Goal: Task Accomplishment & Management: Complete application form

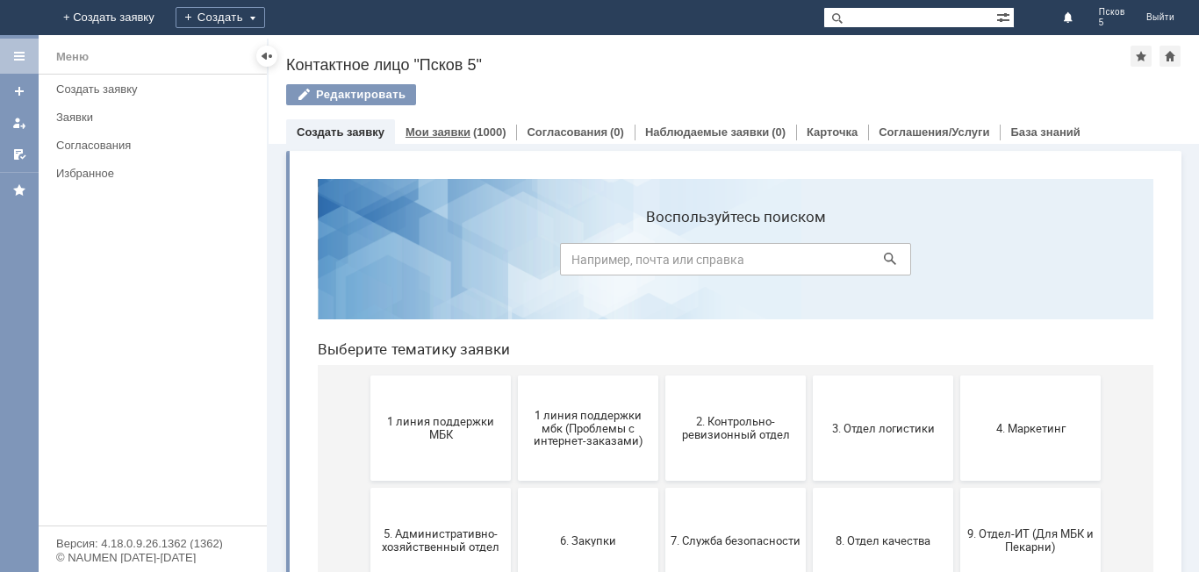
click at [464, 134] on link "Мои заявки" at bounding box center [438, 132] width 65 height 13
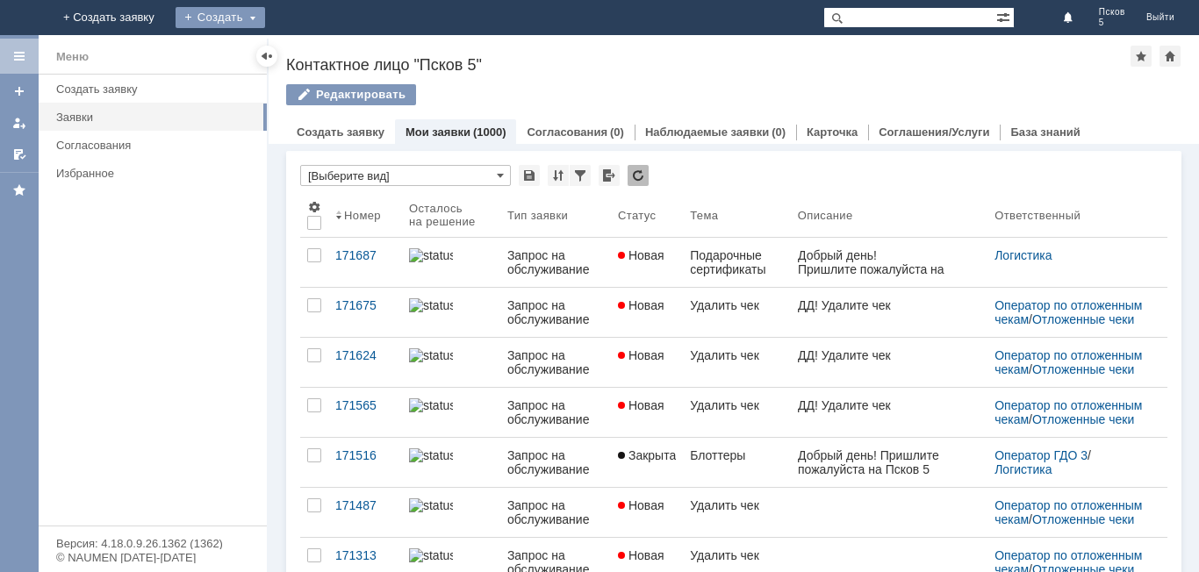
click at [265, 21] on div "Создать" at bounding box center [221, 17] width 90 height 21
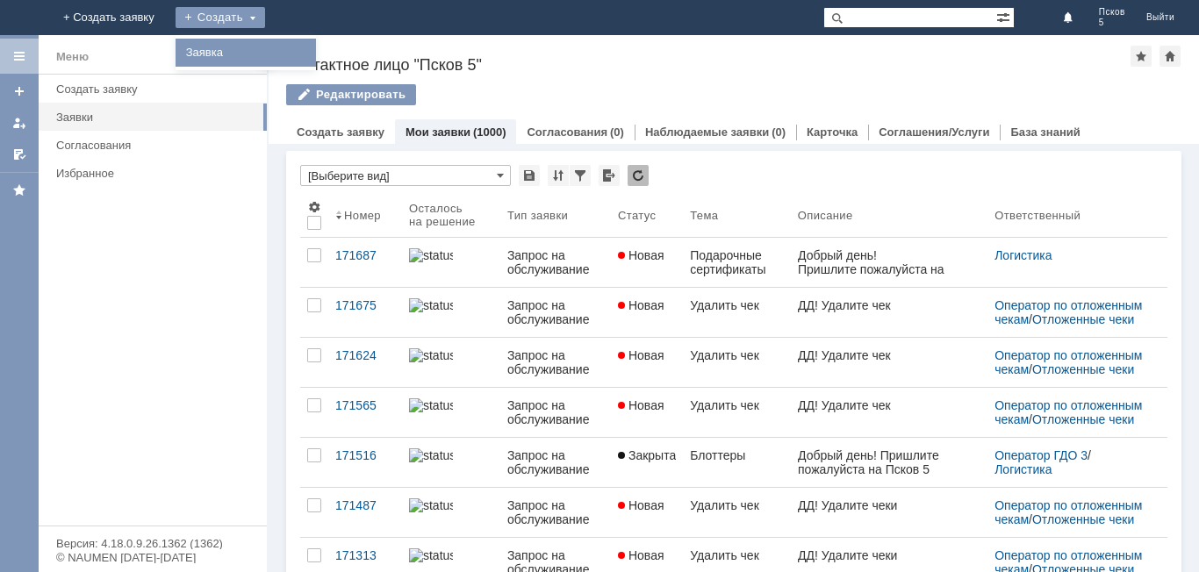
click at [313, 55] on link "Заявка" at bounding box center [245, 52] width 133 height 21
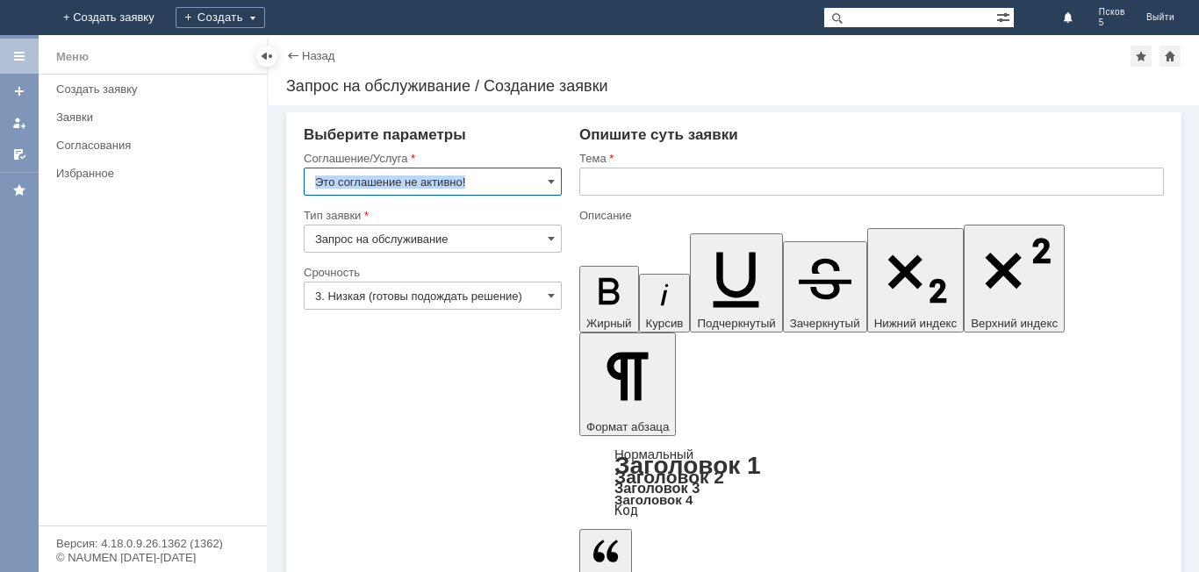
click at [556, 181] on div "Это соглашение не активно!" at bounding box center [433, 182] width 258 height 28
click at [552, 182] on span at bounding box center [551, 182] width 7 height 14
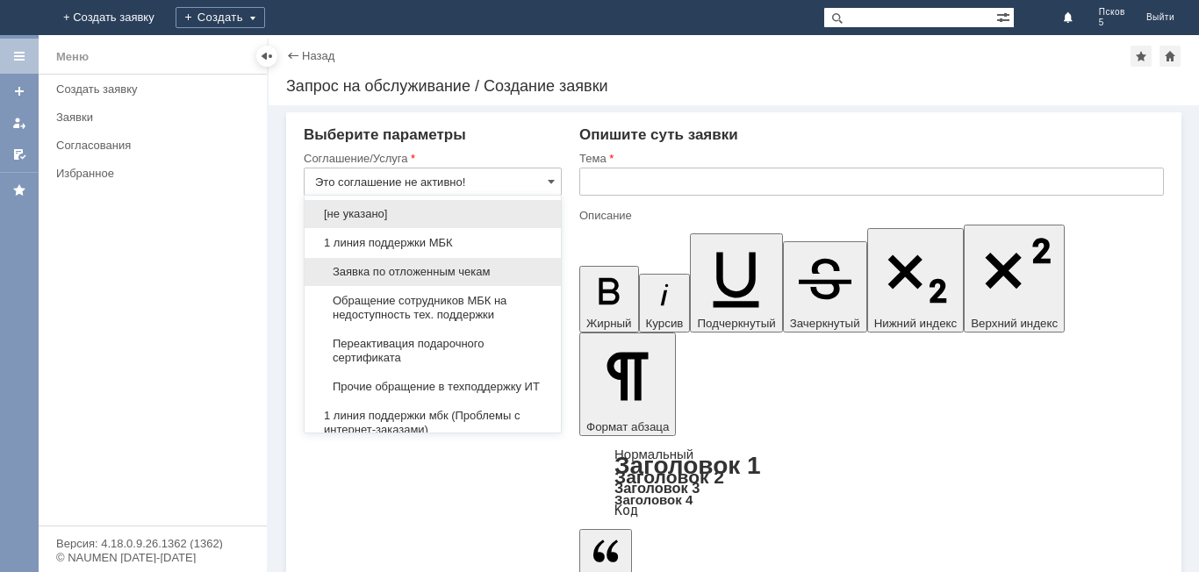
click at [469, 270] on span "Заявка по отложенным чекам" at bounding box center [432, 272] width 235 height 14
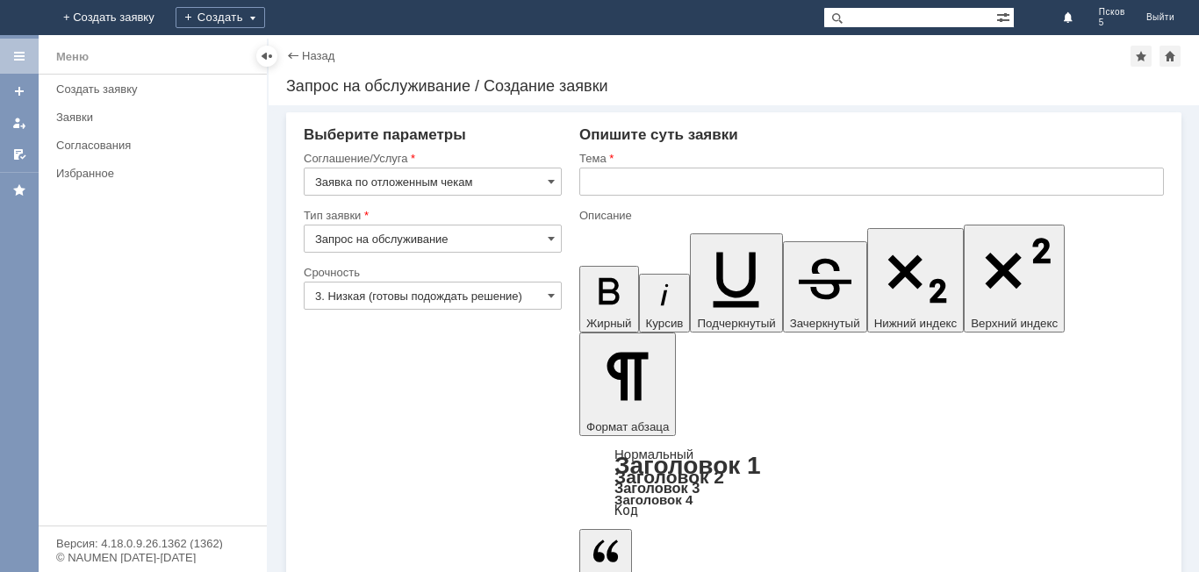
type input "Заявка по отложенным чекам"
click at [612, 186] on input "text" at bounding box center [871, 182] width 585 height 28
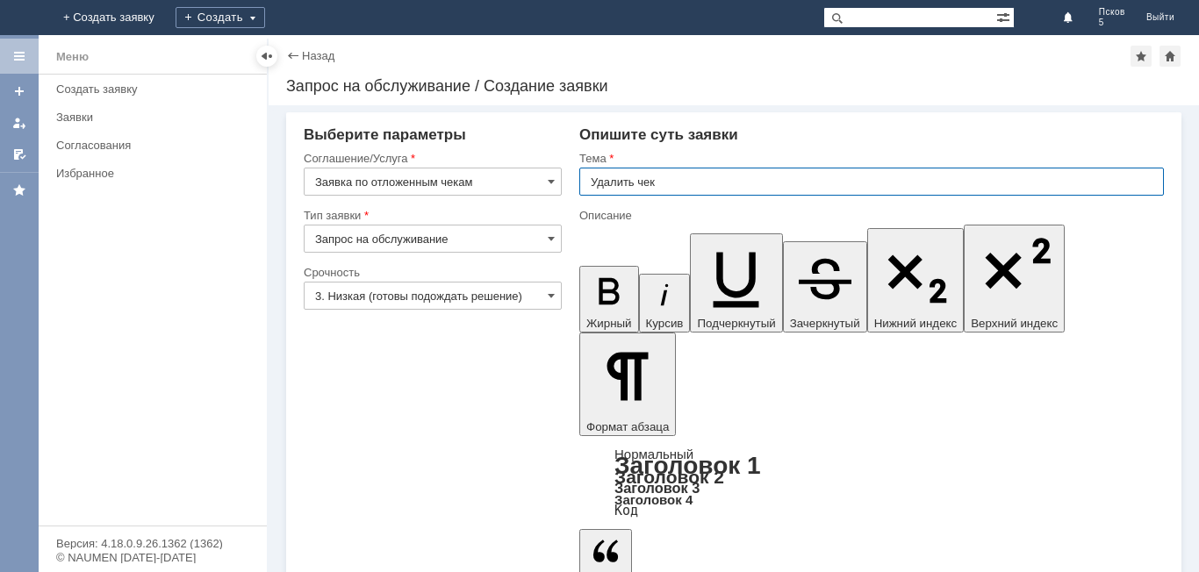
type input "Удалить чек"
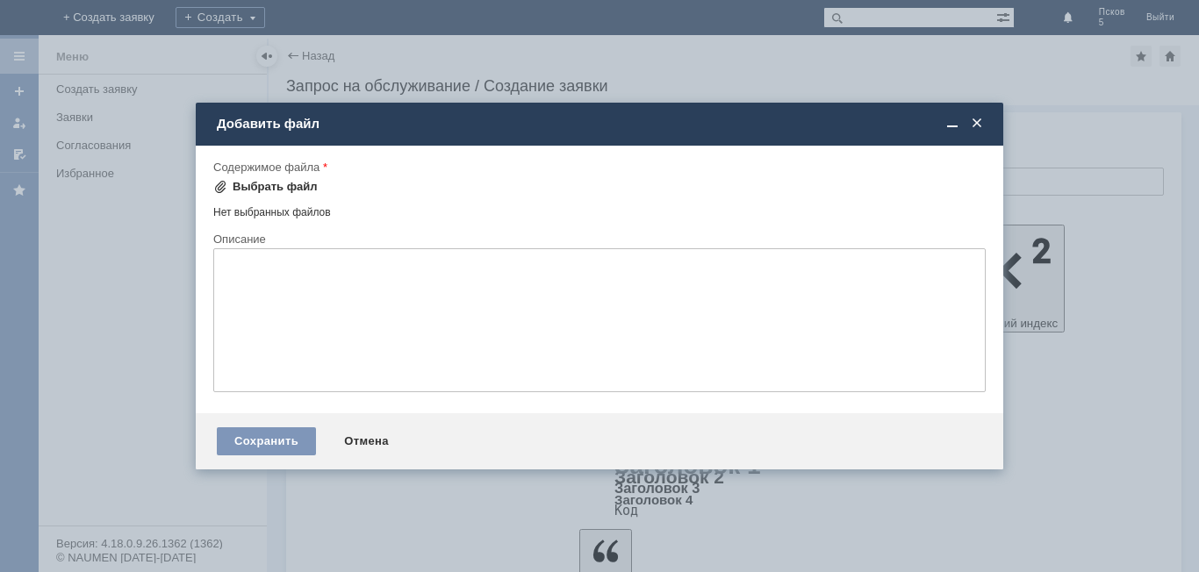
click at [241, 183] on div "Выбрать файл" at bounding box center [275, 187] width 85 height 14
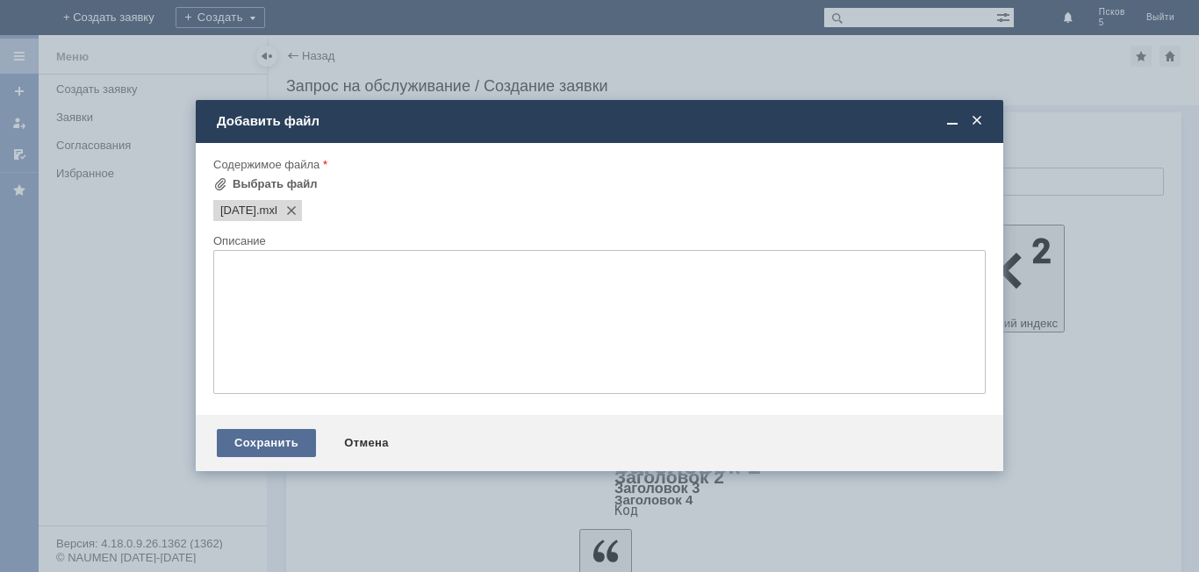
click at [282, 441] on div "Сохранить" at bounding box center [266, 443] width 99 height 28
